Goal: Task Accomplishment & Management: Use online tool/utility

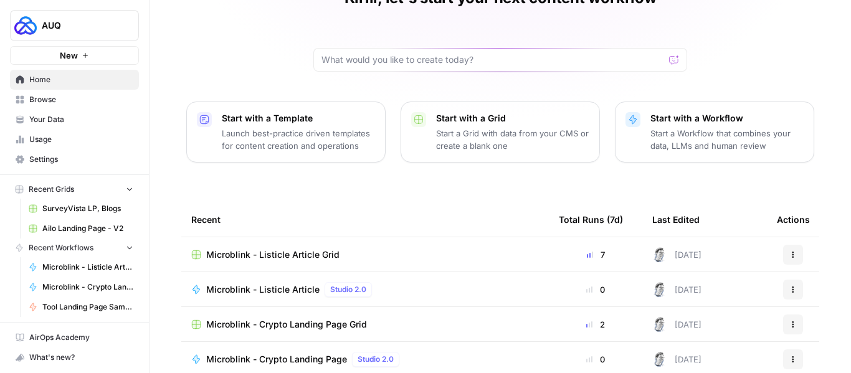
scroll to position [37, 0]
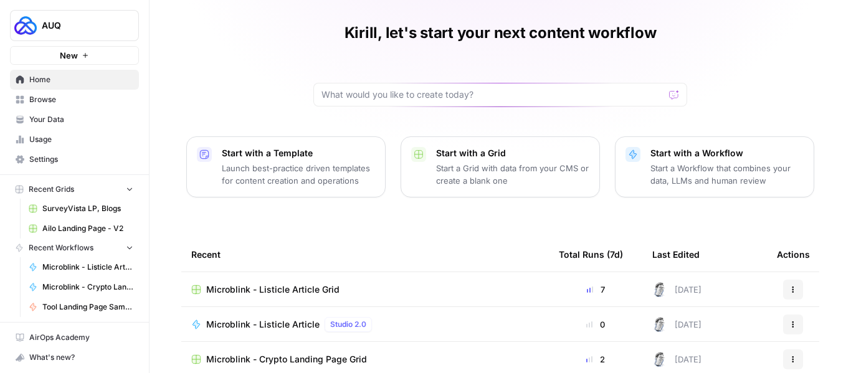
click at [46, 104] on span "Browse" at bounding box center [81, 99] width 104 height 11
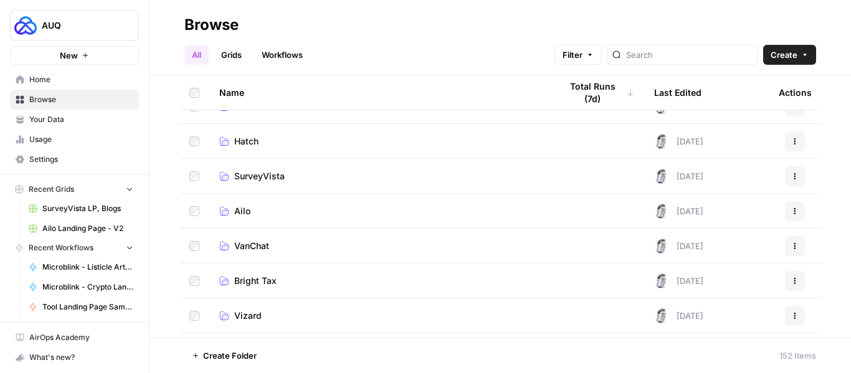
scroll to position [185, 0]
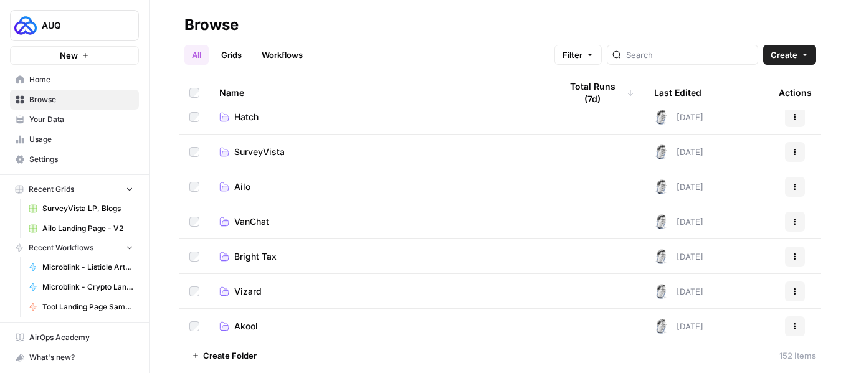
click at [235, 186] on span "Ailo" at bounding box center [242, 187] width 16 height 12
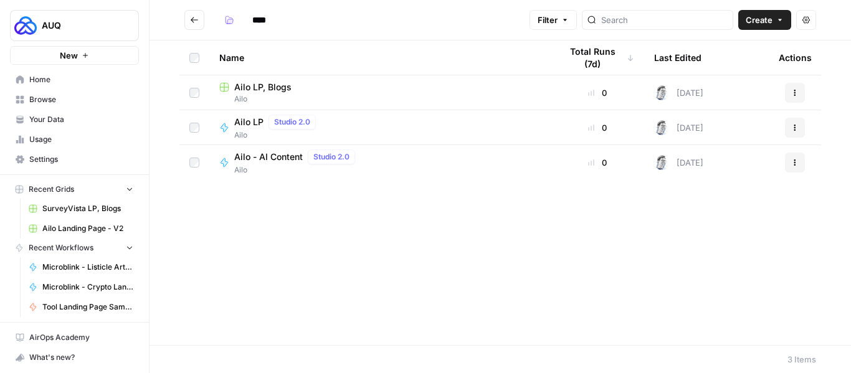
click at [265, 90] on span "Ailo LP, Blogs" at bounding box center [262, 87] width 57 height 12
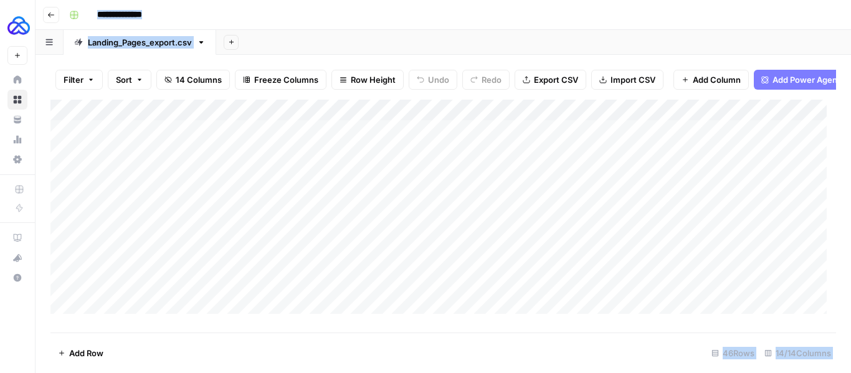
click at [621, 14] on div "**********" at bounding box center [451, 15] width 775 height 20
click at [54, 15] on icon "button" at bounding box center [50, 14] width 7 height 7
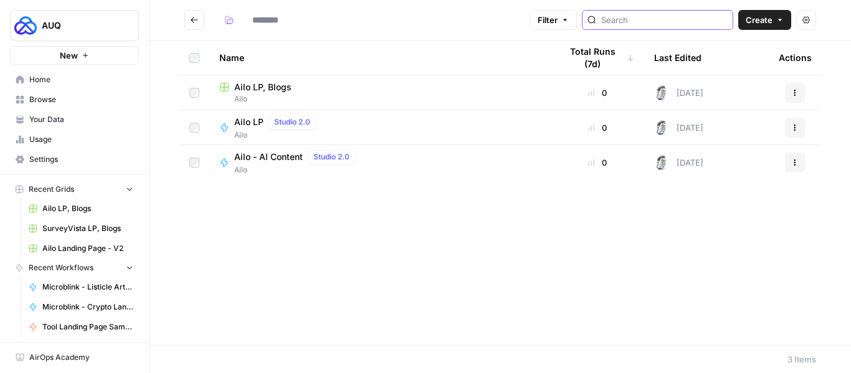
click at [647, 17] on input "search" at bounding box center [664, 20] width 127 height 12
type input "ailo"
click at [193, 27] on button "Go back" at bounding box center [194, 20] width 20 height 20
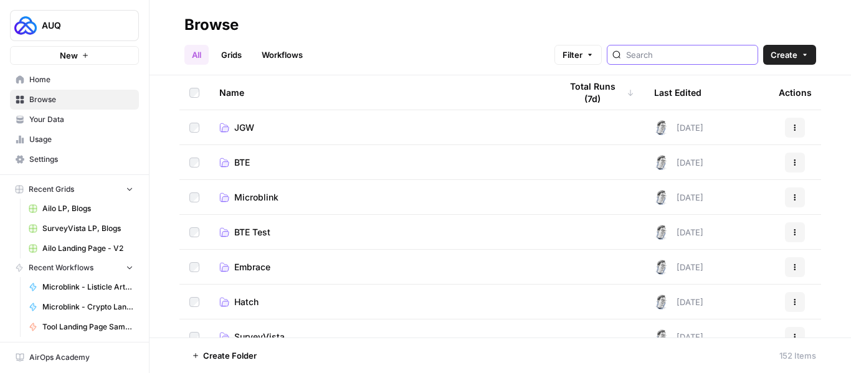
click at [670, 54] on input "search" at bounding box center [689, 55] width 127 height 12
type input "ailo"
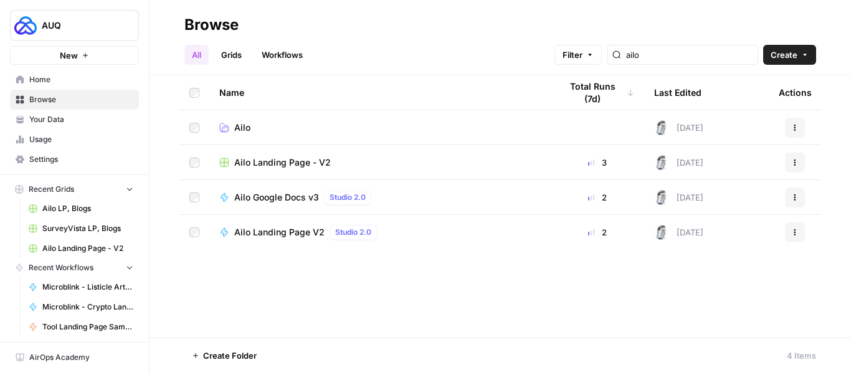
click at [263, 160] on span "Ailo Landing Page - V2" at bounding box center [282, 162] width 97 height 12
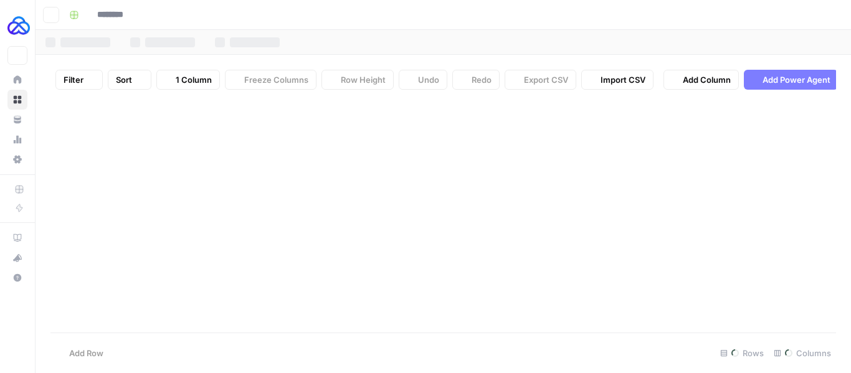
type input "**********"
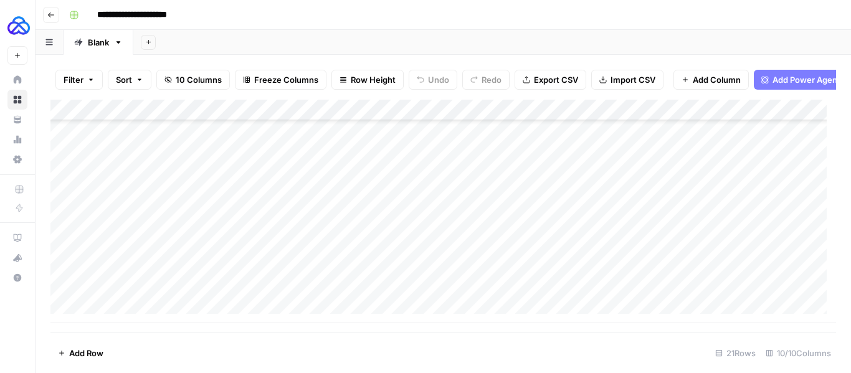
scroll to position [271, 0]
click at [221, 310] on div "Add Column" at bounding box center [443, 212] width 786 height 224
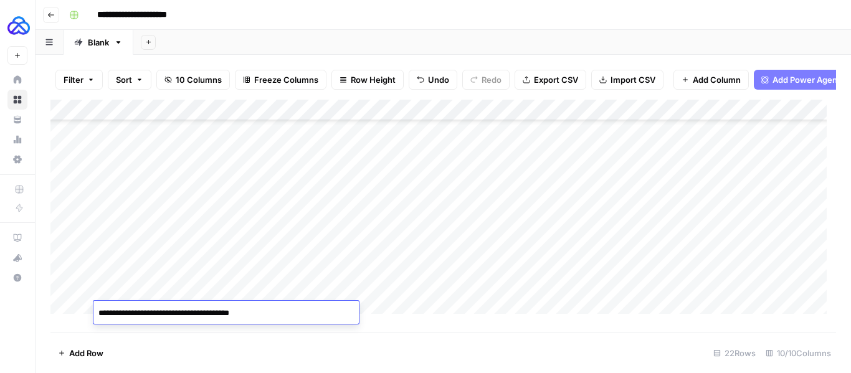
type textarea "**********"
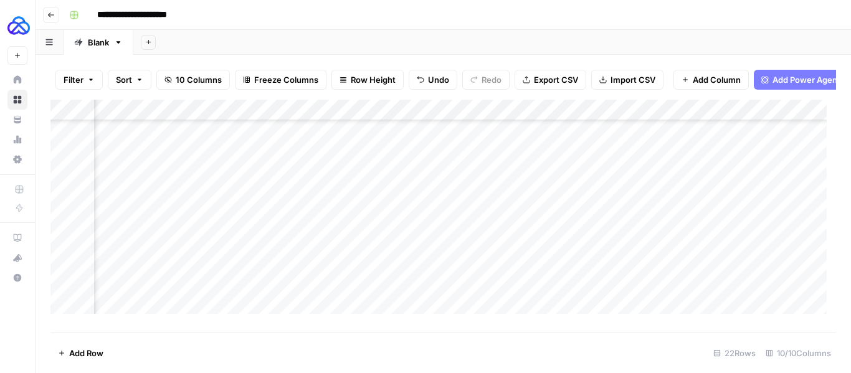
scroll to position [272, 710]
click at [337, 311] on div "Add Column" at bounding box center [443, 212] width 786 height 224
click at [355, 313] on div at bounding box center [338, 312] width 114 height 23
click at [343, 309] on div at bounding box center [338, 312] width 114 height 23
click at [365, 312] on div at bounding box center [338, 312] width 114 height 23
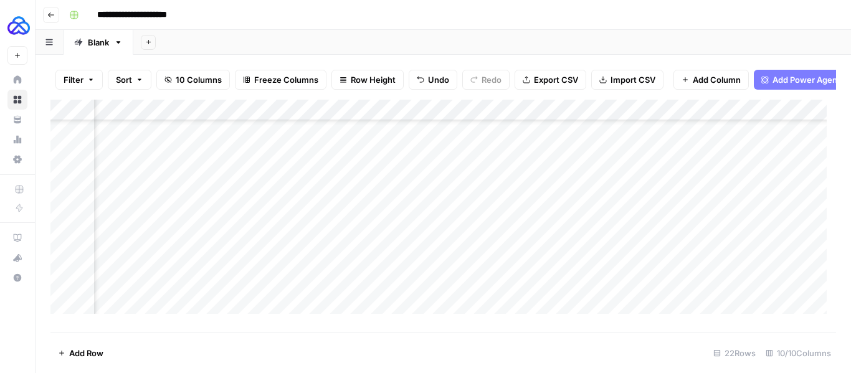
click at [338, 312] on div at bounding box center [338, 312] width 114 height 23
click at [367, 293] on div "Add Column" at bounding box center [443, 212] width 786 height 224
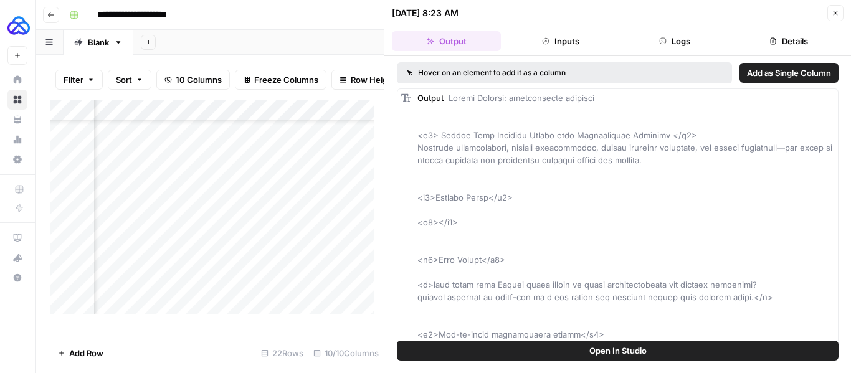
click at [667, 34] on button "Logs" at bounding box center [675, 41] width 109 height 20
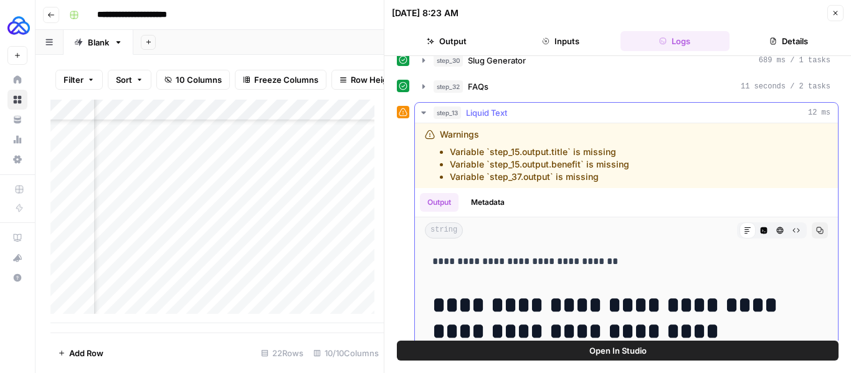
scroll to position [300, 0]
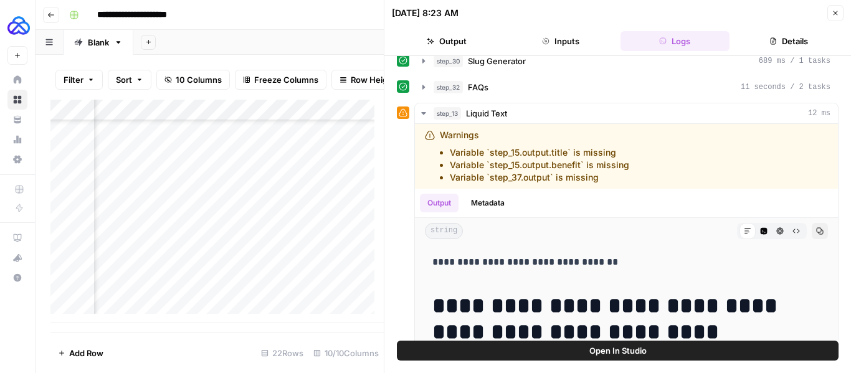
click at [365, 120] on div "Add Column" at bounding box center [216, 212] width 333 height 224
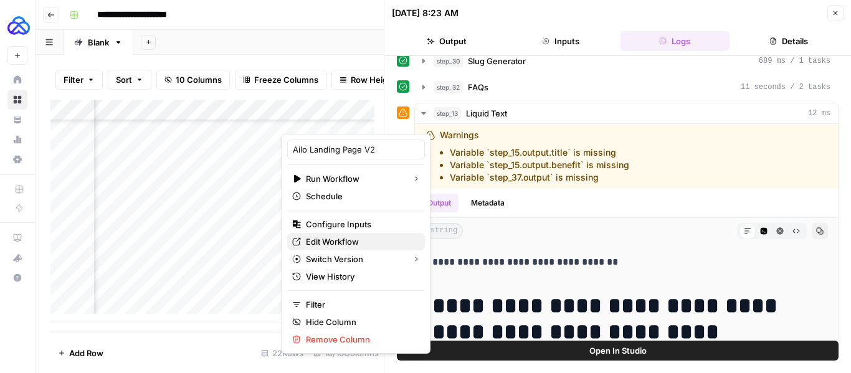
click at [322, 243] on span "Edit Workflow" at bounding box center [360, 242] width 109 height 12
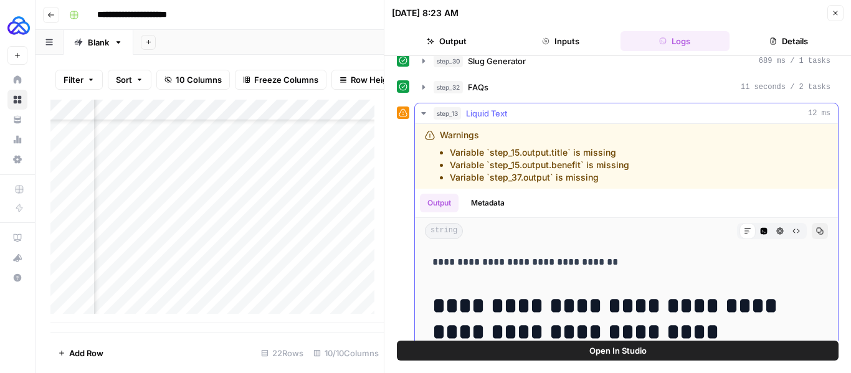
drag, startPoint x: 609, startPoint y: 178, endPoint x: 427, endPoint y: 130, distance: 187.4
click at [427, 130] on div "Warnings Variable `step_15.output.title` is missing Variable `step_15.output.be…" at bounding box center [577, 156] width 304 height 55
copy div "Warnings Variable `step_15.output.title` is missing Variable `step_15.output.be…"
click at [835, 12] on icon "button" at bounding box center [836, 13] width 4 height 4
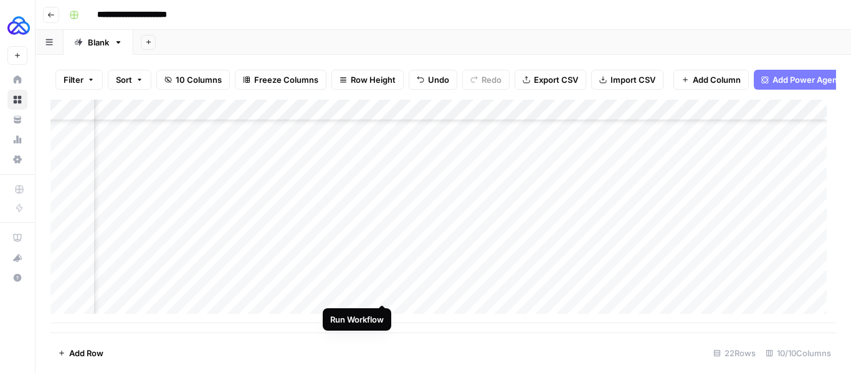
click at [381, 290] on div "Add Column" at bounding box center [443, 212] width 786 height 224
click at [366, 292] on div "Add Column" at bounding box center [443, 212] width 786 height 224
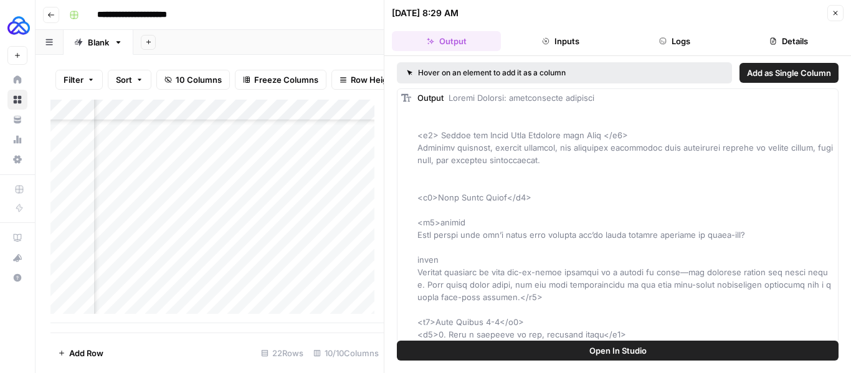
click at [672, 45] on button "Logs" at bounding box center [675, 41] width 109 height 20
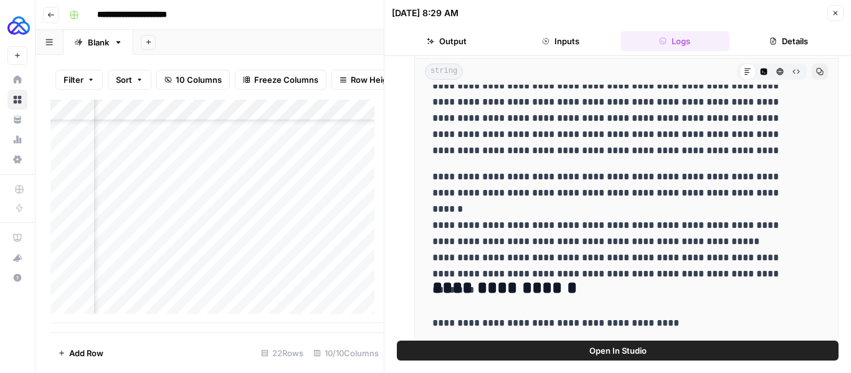
scroll to position [480, 0]
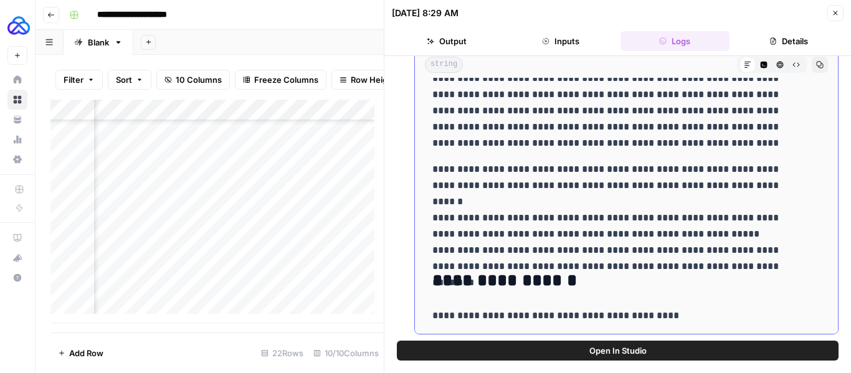
drag, startPoint x: 432, startPoint y: 143, endPoint x: 682, endPoint y: 311, distance: 301.3
copy div "**********"
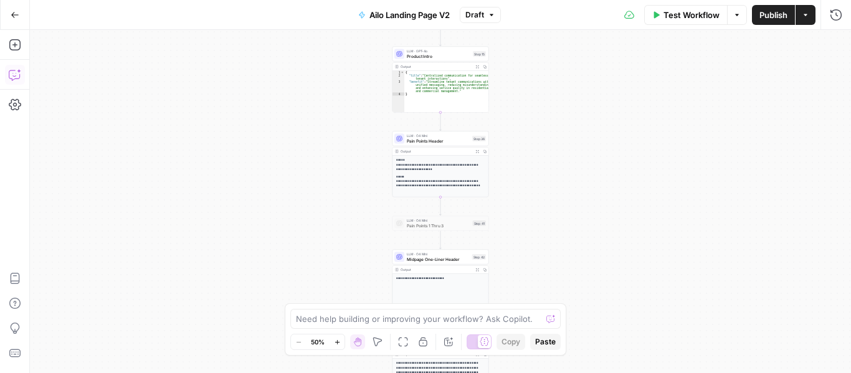
click at [17, 75] on icon "button" at bounding box center [15, 75] width 12 height 12
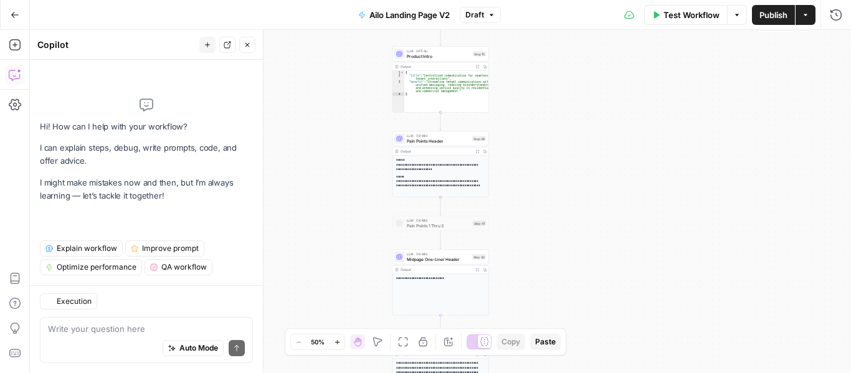
type textarea "Warnings Variable `step_15.output.title` is missing Variable `step_15.output.be…"
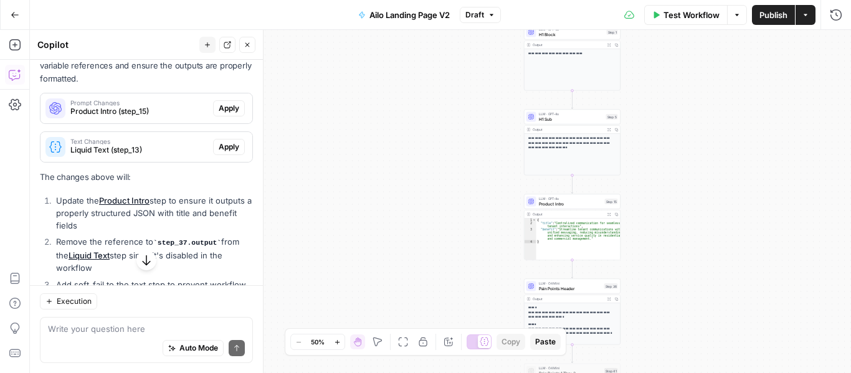
scroll to position [310, 0]
click at [219, 108] on span "Apply" at bounding box center [229, 108] width 21 height 11
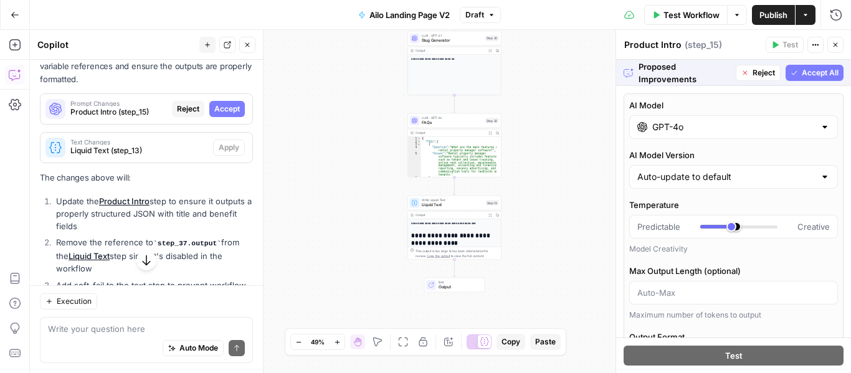
type input "***"
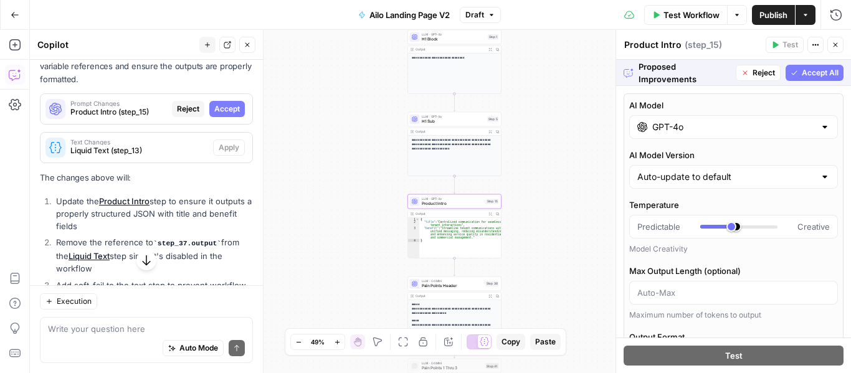
click at [214, 108] on span "Accept" at bounding box center [227, 108] width 26 height 11
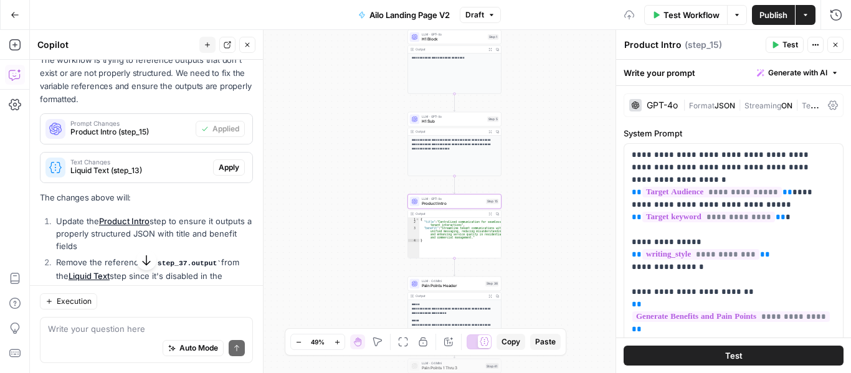
scroll to position [330, 0]
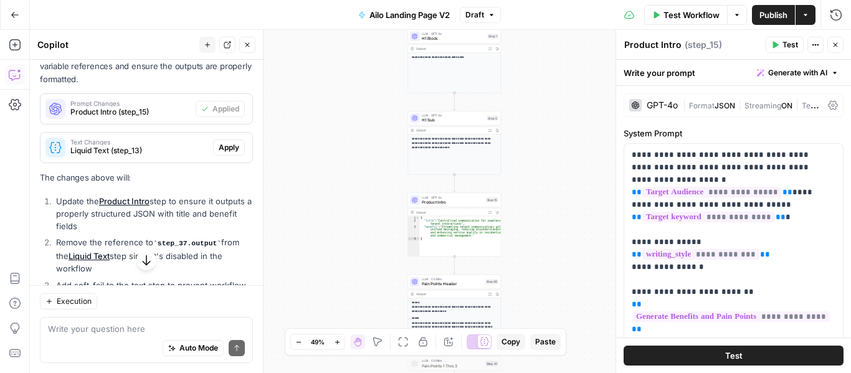
click at [219, 148] on span "Apply" at bounding box center [229, 147] width 21 height 11
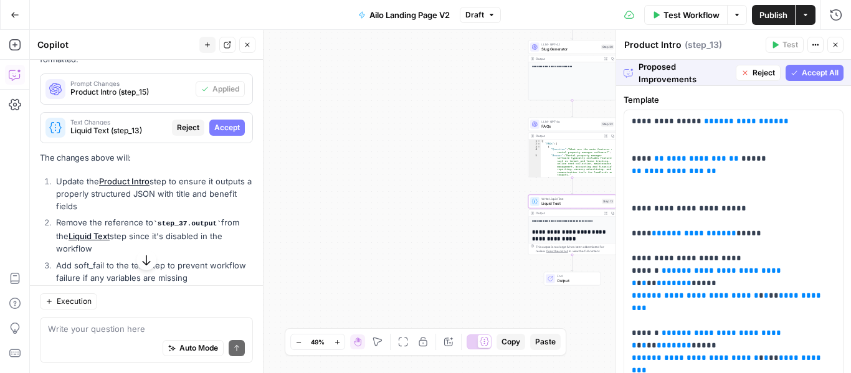
scroll to position [310, 0]
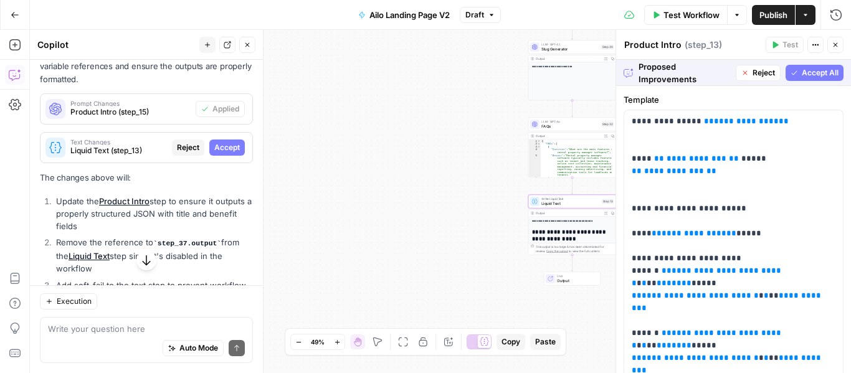
type textarea "Liquid Text"
click at [216, 148] on span "Accept" at bounding box center [227, 147] width 26 height 11
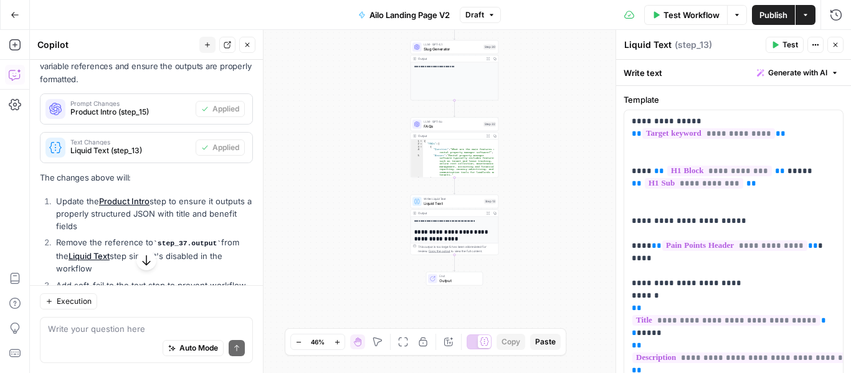
scroll to position [454, 0]
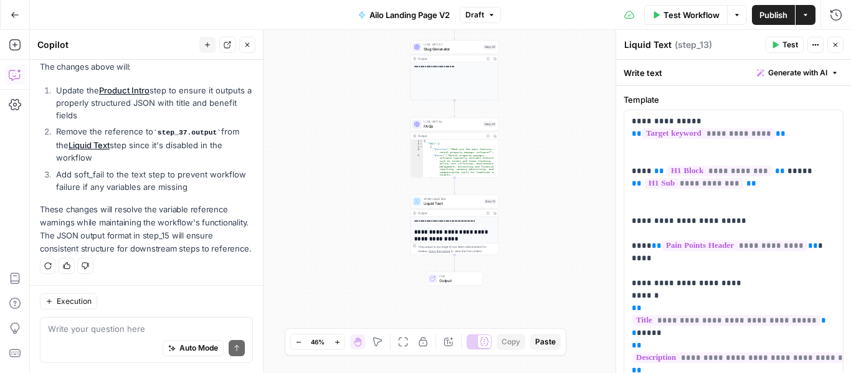
click at [773, 16] on span "Publish" at bounding box center [774, 15] width 28 height 12
